Goal: Information Seeking & Learning: Learn about a topic

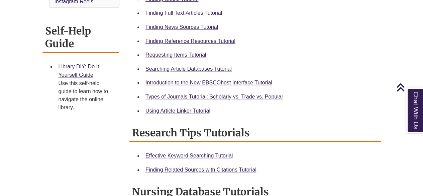
scroll to position [264, 0]
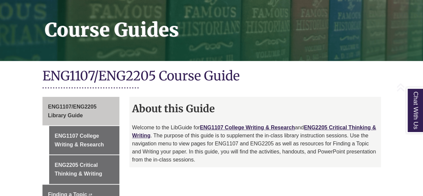
scroll to position [100, 0]
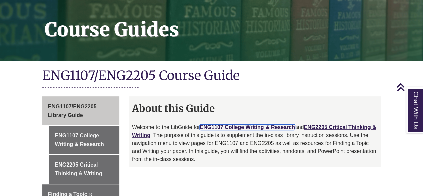
click at [235, 124] on link "ENG1107 College Writing & Research" at bounding box center [247, 127] width 95 height 6
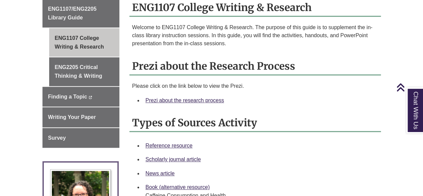
scroll to position [198, 0]
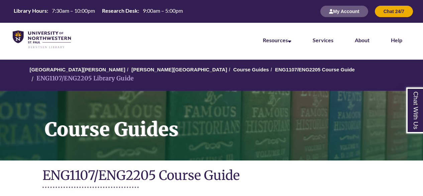
scroll to position [100, 0]
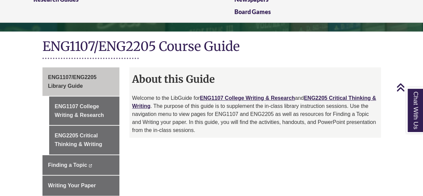
scroll to position [129, 0]
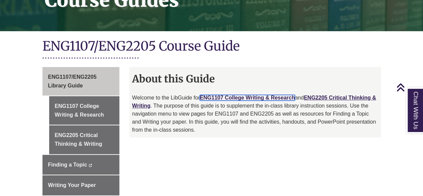
click at [250, 95] on link "ENG1107 College Writing & Research" at bounding box center [247, 98] width 95 height 6
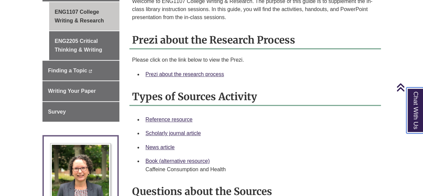
scroll to position [223, 0]
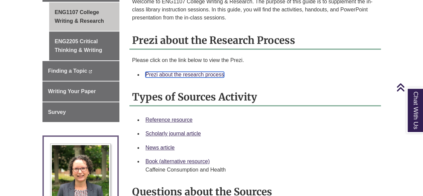
click at [178, 72] on link "Prezi about the research process" at bounding box center [185, 75] width 79 height 6
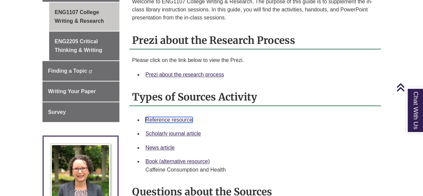
click at [176, 117] on link "Reference resource" at bounding box center [169, 120] width 47 height 6
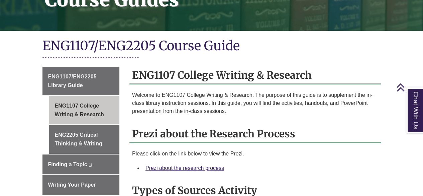
scroll to position [129, 0]
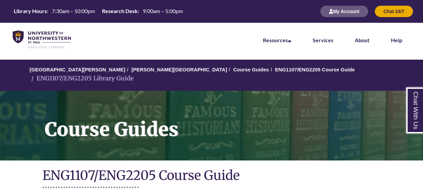
scroll to position [129, 0]
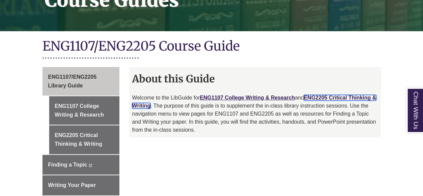
click at [331, 95] on link "ENG2205 Critical Thinking & Writing" at bounding box center [254, 102] width 244 height 14
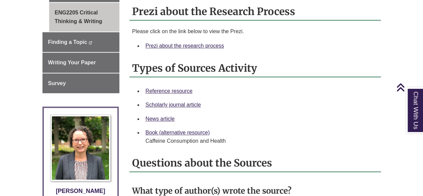
scroll to position [237, 0]
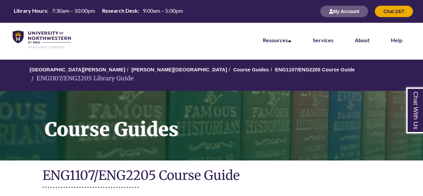
scroll to position [129, 0]
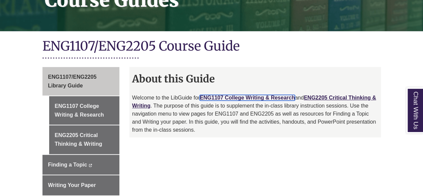
click at [223, 95] on link "ENG1107 College Writing & Research" at bounding box center [247, 98] width 95 height 6
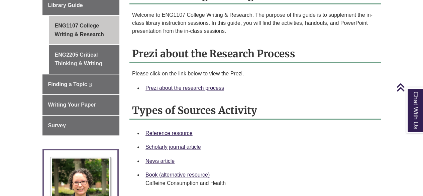
scroll to position [211, 0]
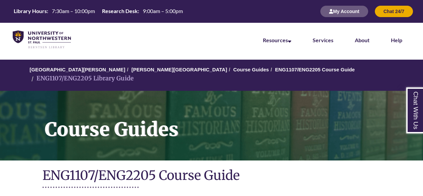
scroll to position [129, 0]
